Goal: Navigation & Orientation: Find specific page/section

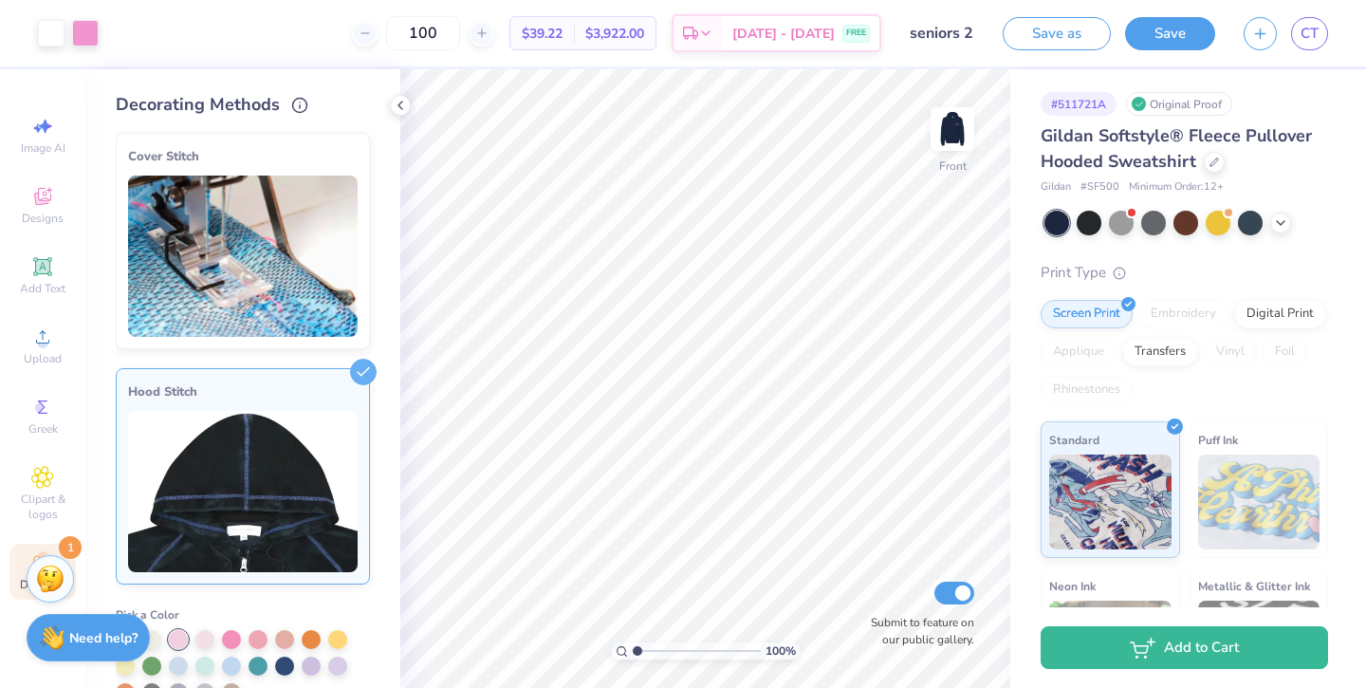
scroll to position [230, 0]
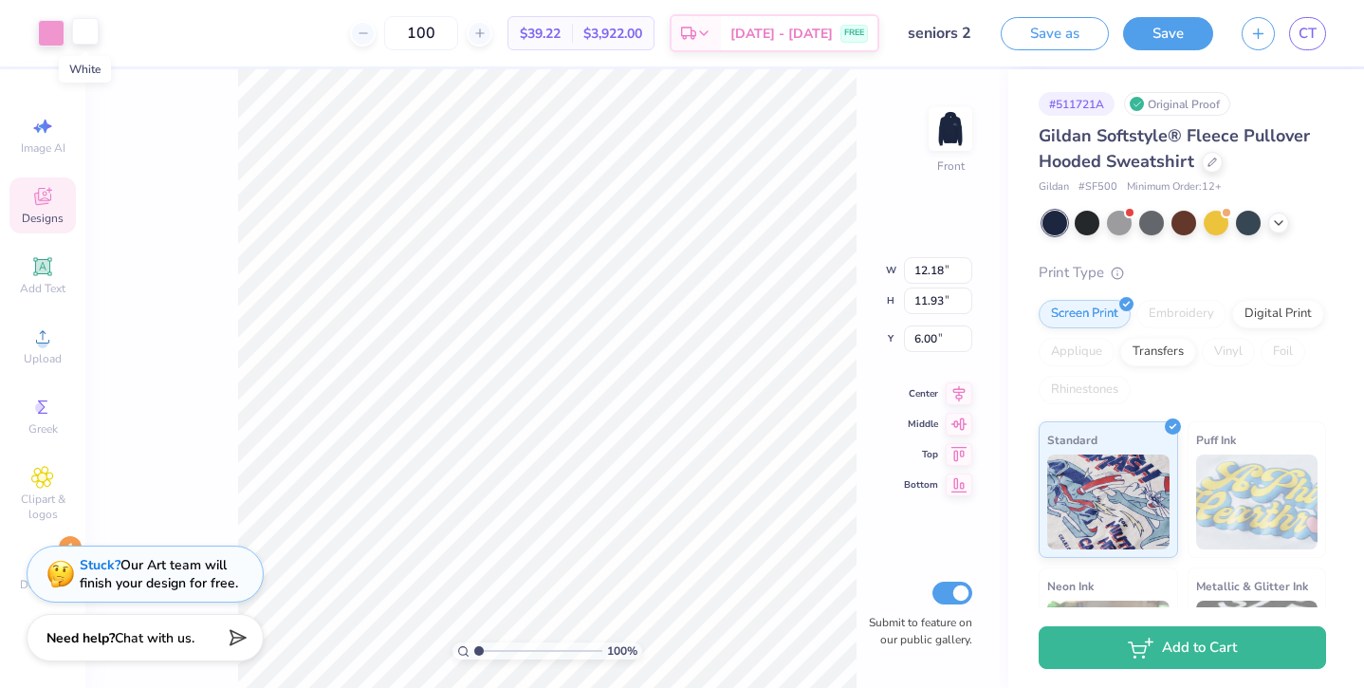
click at [79, 30] on div at bounding box center [85, 31] width 27 height 27
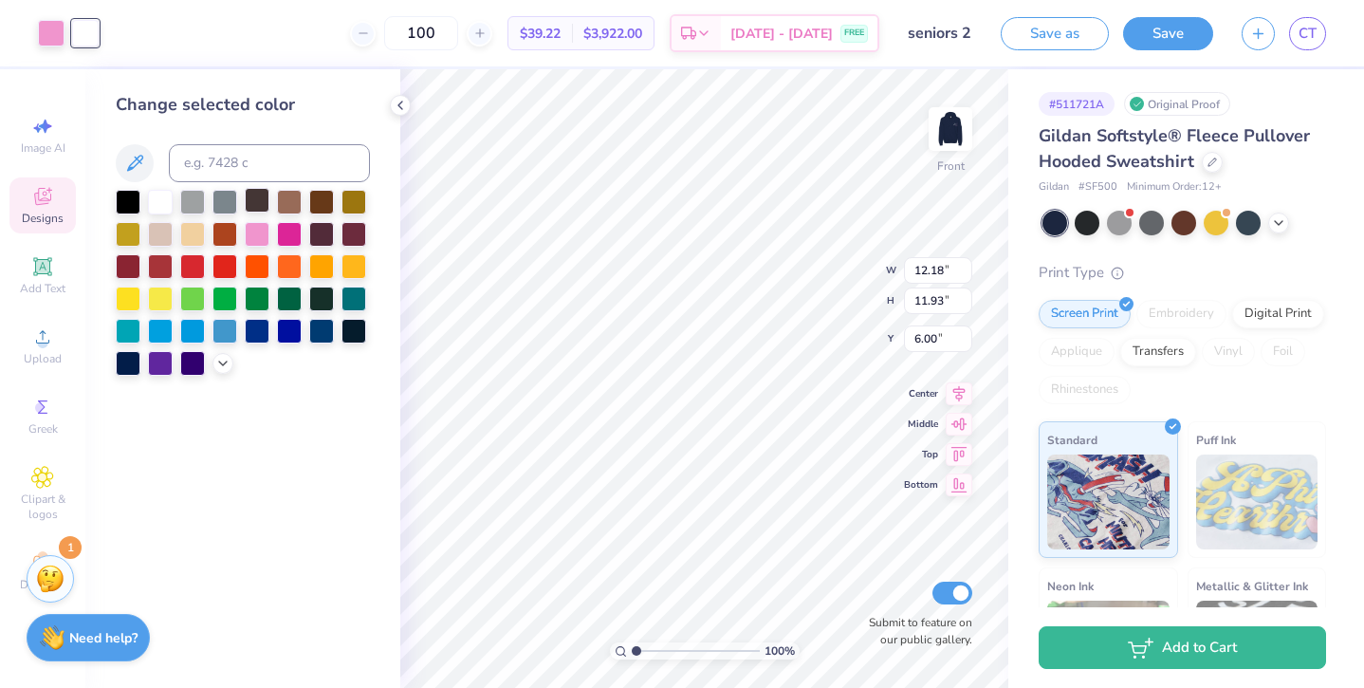
click at [263, 205] on div at bounding box center [257, 200] width 25 height 25
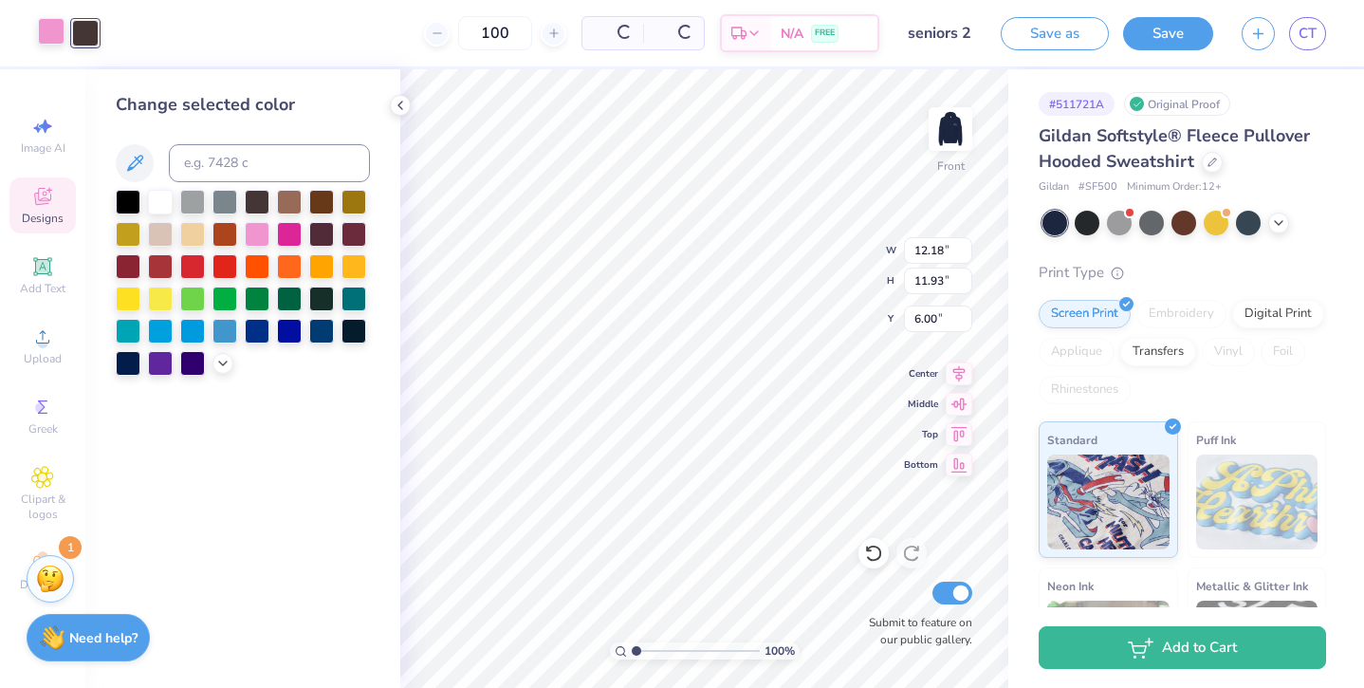
click at [44, 30] on div at bounding box center [51, 31] width 27 height 27
click at [88, 30] on div at bounding box center [85, 31] width 27 height 27
click at [42, 28] on div at bounding box center [51, 31] width 27 height 27
click at [157, 197] on div at bounding box center [160, 200] width 25 height 25
click at [90, 39] on div at bounding box center [85, 31] width 27 height 27
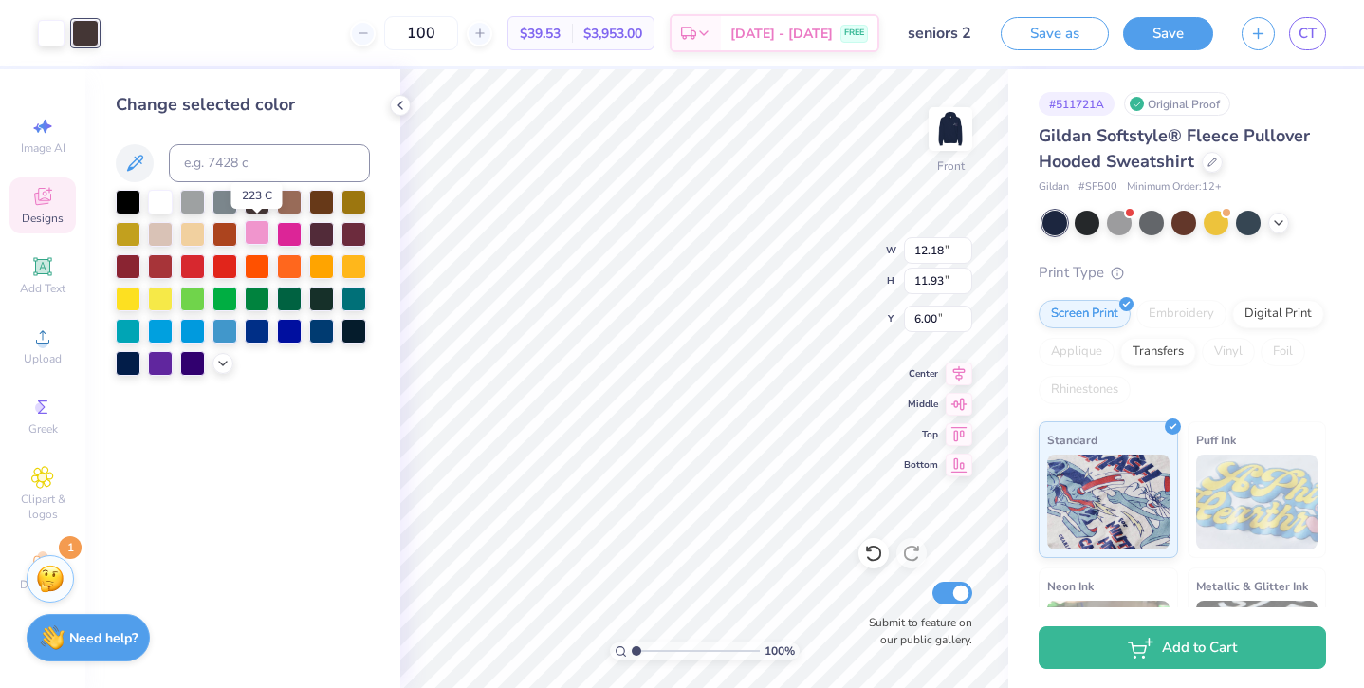
click at [263, 228] on div at bounding box center [257, 232] width 25 height 25
click at [289, 231] on div at bounding box center [289, 232] width 25 height 25
click at [258, 232] on div at bounding box center [257, 232] width 25 height 25
click at [217, 358] on icon at bounding box center [222, 361] width 15 height 15
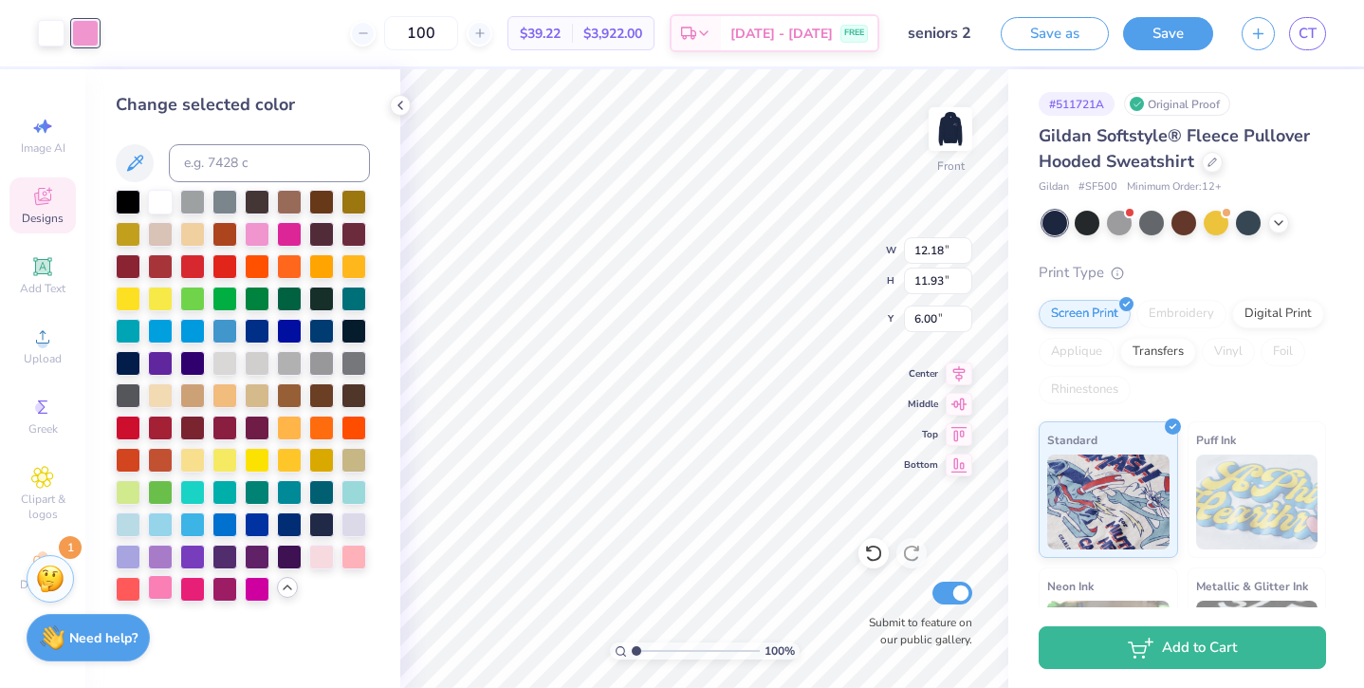
click at [161, 586] on div at bounding box center [160, 587] width 25 height 25
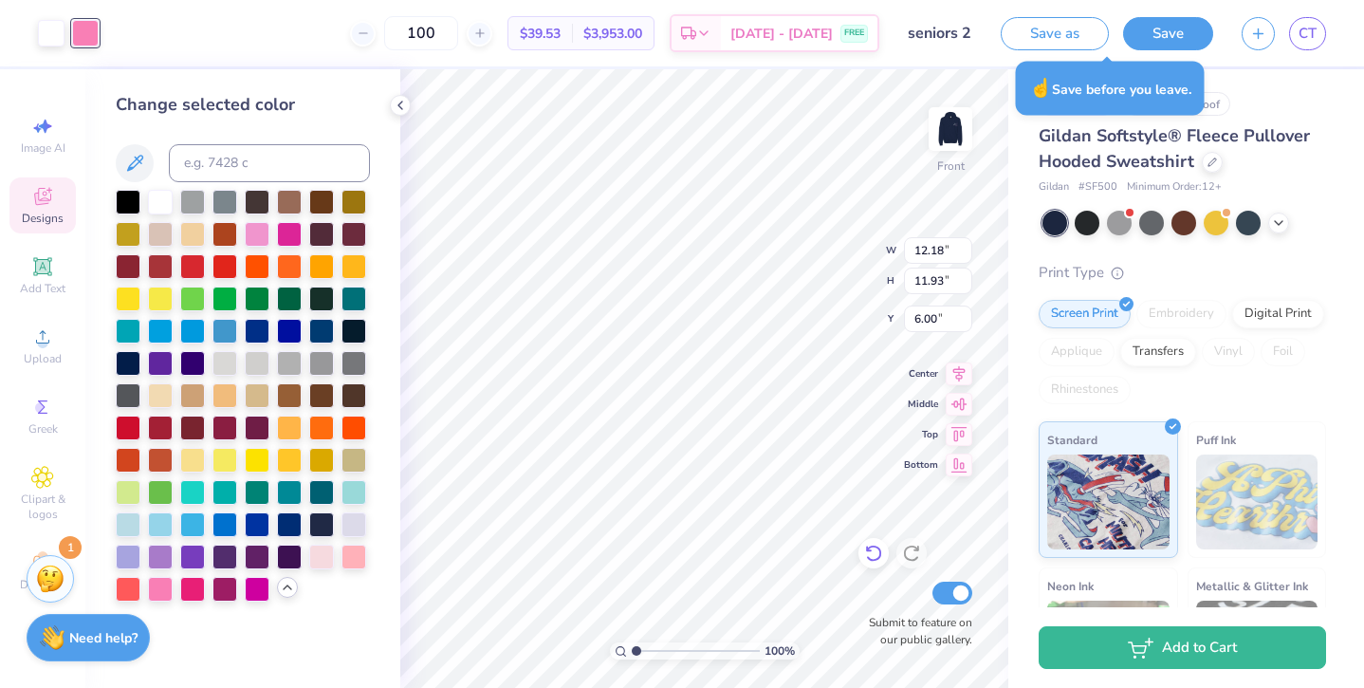
click at [877, 547] on icon at bounding box center [873, 553] width 16 height 17
click at [877, 549] on icon at bounding box center [873, 552] width 19 height 19
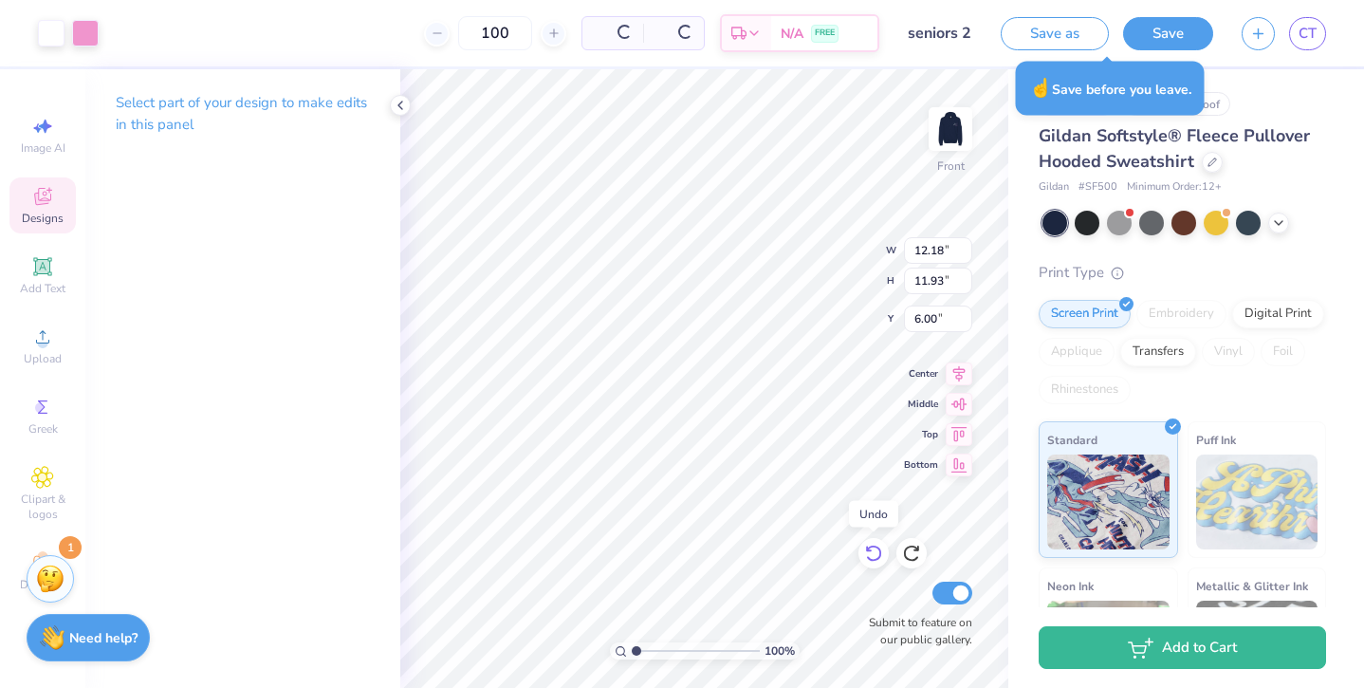
click at [877, 549] on icon at bounding box center [873, 552] width 19 height 19
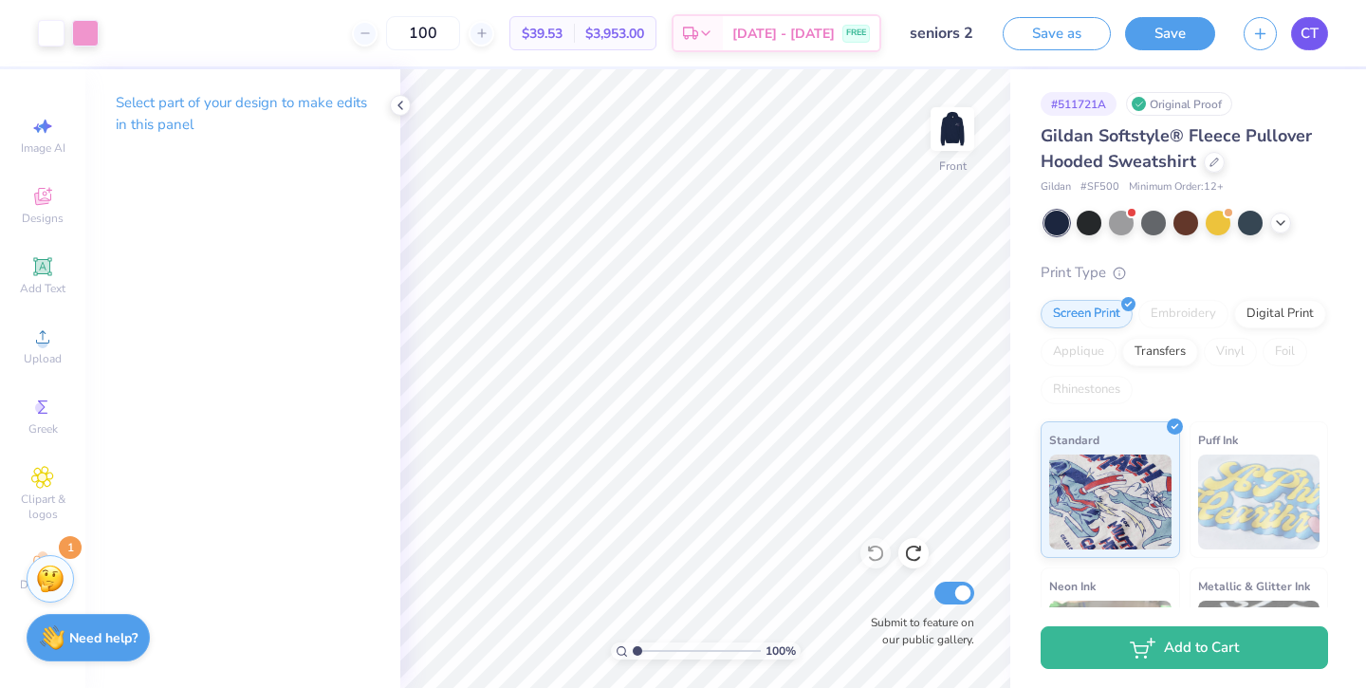
click at [1325, 31] on link "CT" at bounding box center [1309, 33] width 37 height 33
